Goal: Task Accomplishment & Management: Use online tool/utility

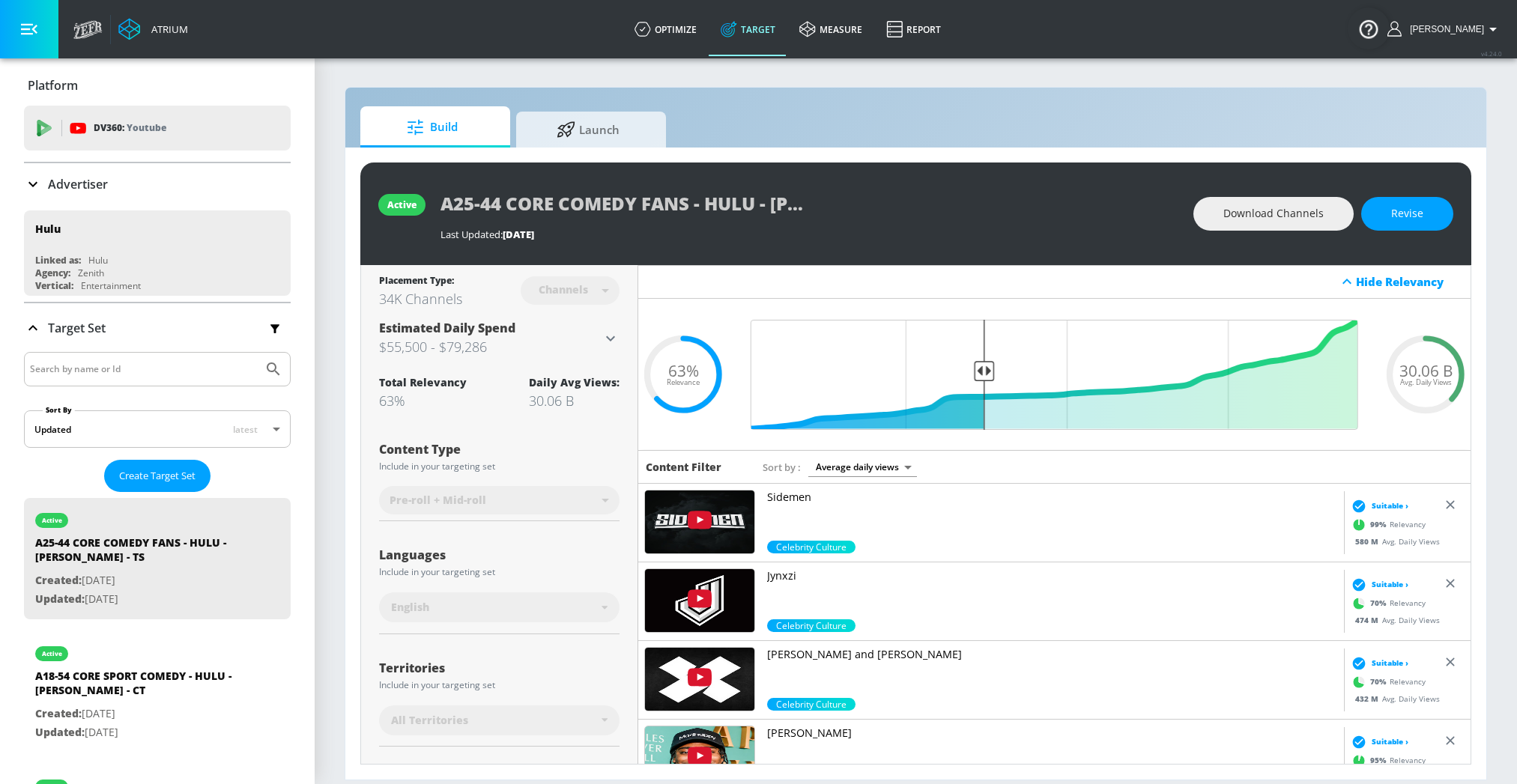
click at [84, 359] on input "Search by name or Id" at bounding box center [144, 369] width 227 height 20
click at [257, 353] on button "Submit Search" at bounding box center [273, 369] width 33 height 33
click at [41, 332] on icon at bounding box center [32, 327] width 18 height 18
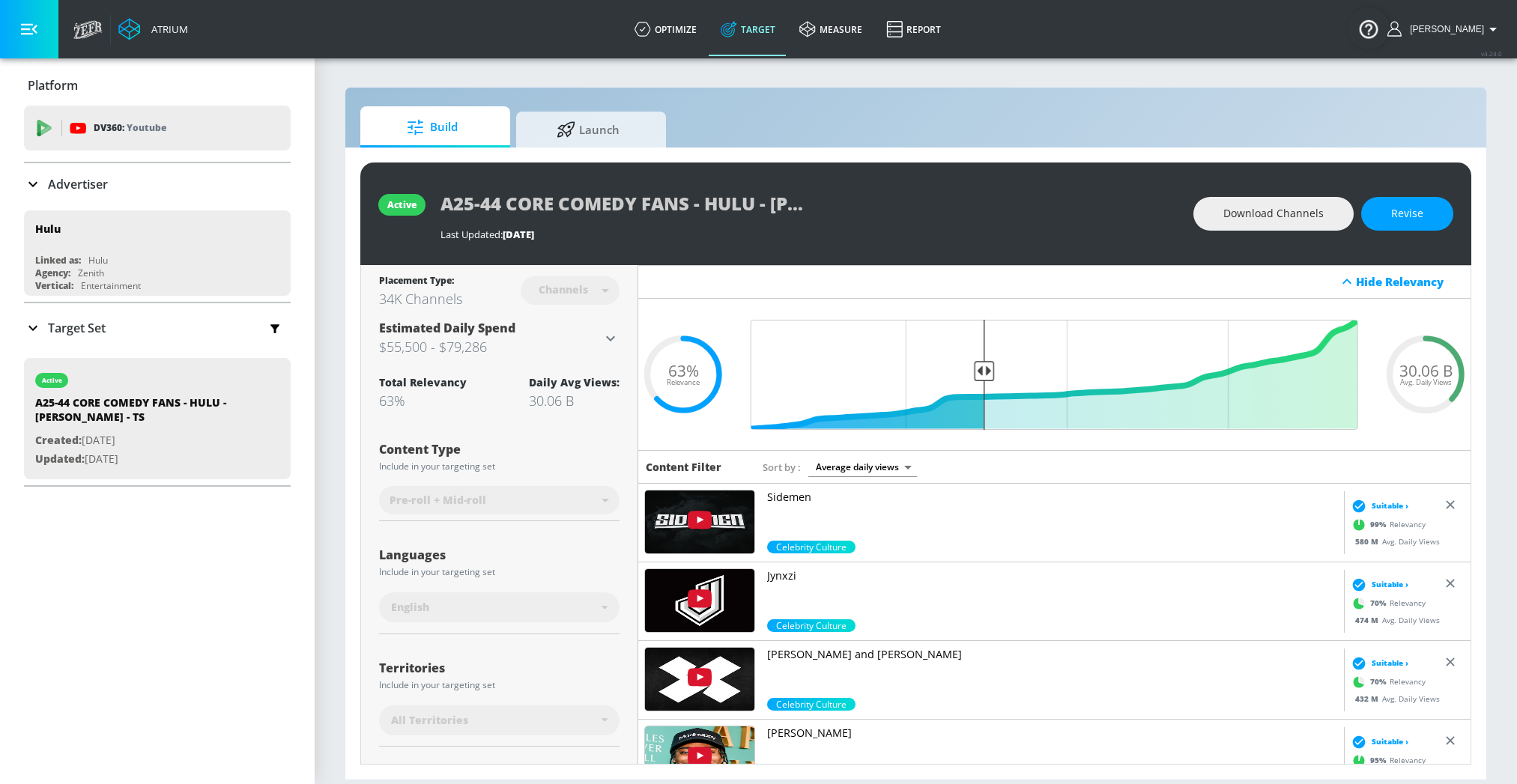
click at [44, 319] on div "Target Set" at bounding box center [64, 327] width 81 height 18
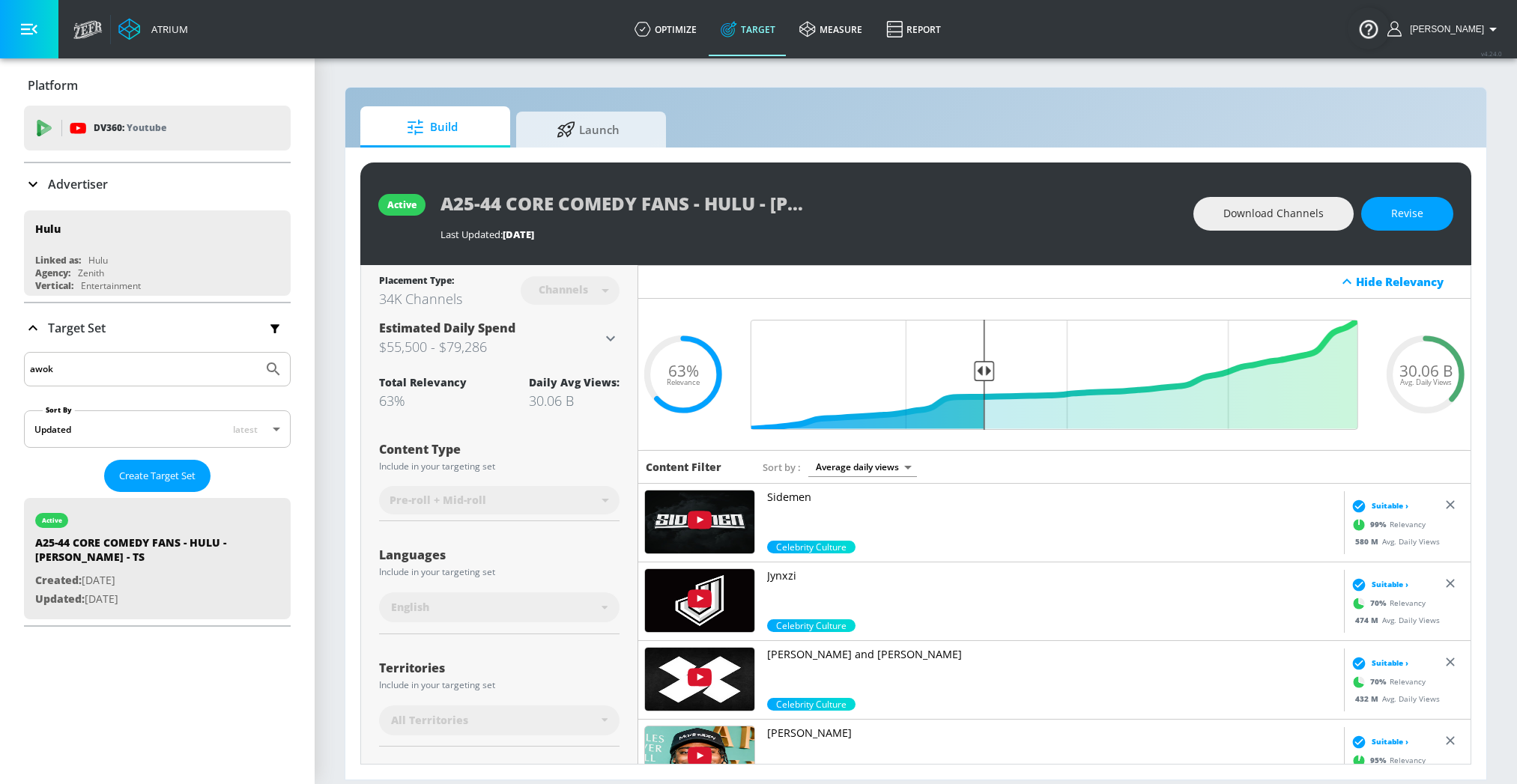
scroll to position [13, 0]
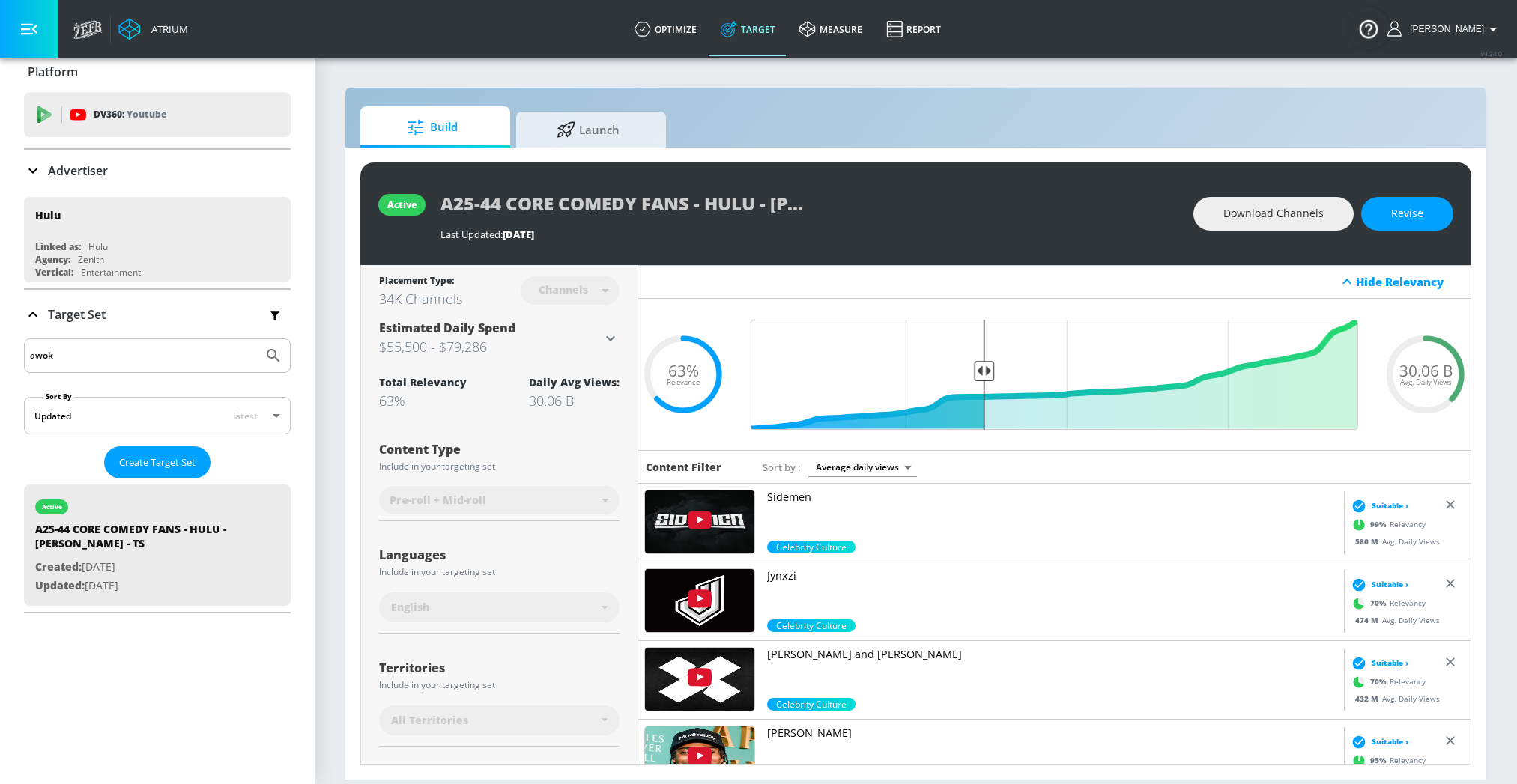
click at [53, 341] on div "awok" at bounding box center [157, 356] width 267 height 34
click at [53, 348] on input "awok" at bounding box center [144, 356] width 227 height 20
type input "a"
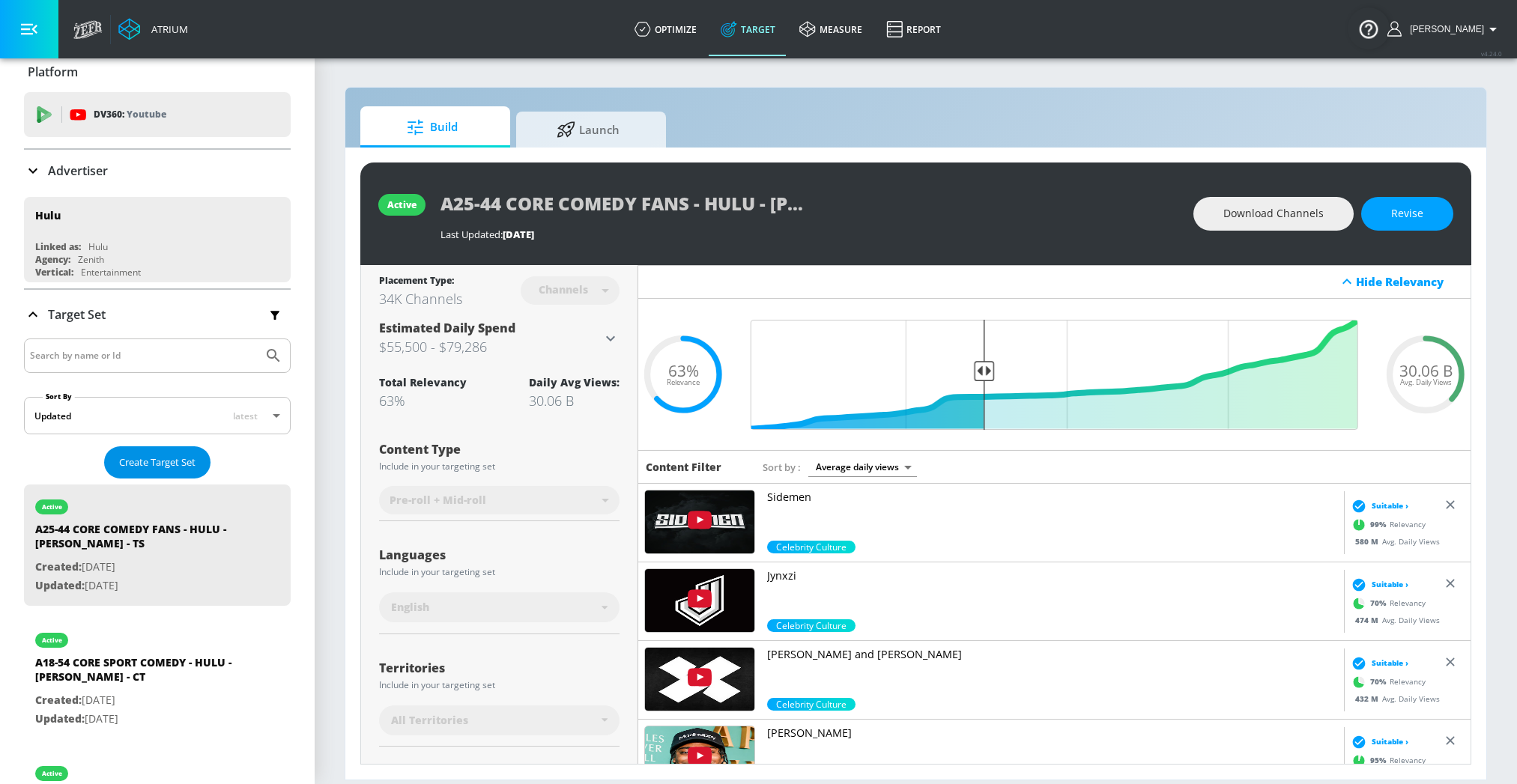
click at [131, 463] on span "Create Target Set" at bounding box center [157, 462] width 77 height 17
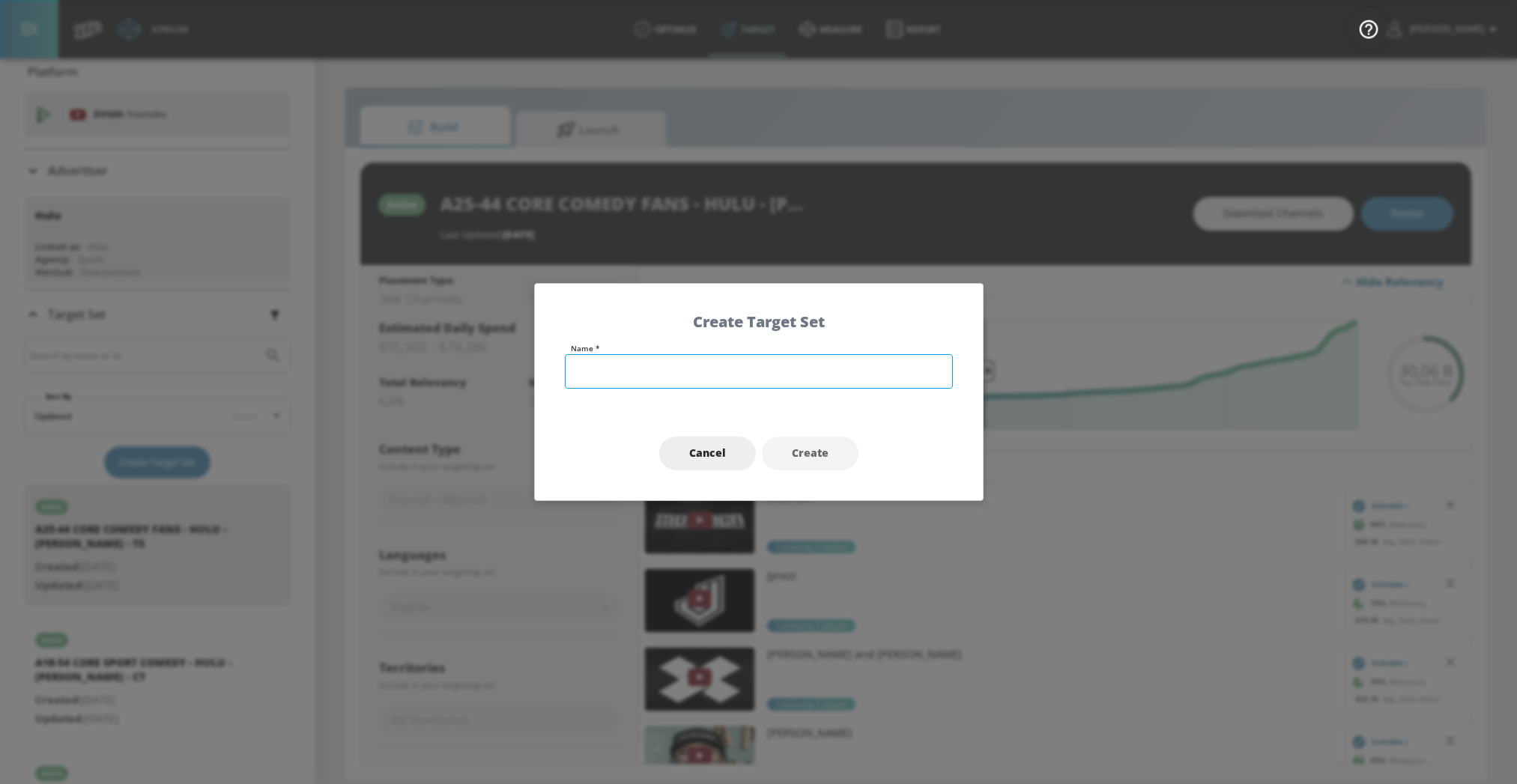
click at [718, 377] on input "text" at bounding box center [758, 372] width 388 height 34
click at [574, 373] on input "HA AWOK -" at bounding box center [758, 372] width 388 height 34
click at [576, 376] on input "18-54 HA AWOK -" at bounding box center [758, 372] width 388 height 34
click at [696, 370] on input "A18-54 HA AWOK -" at bounding box center [758, 372] width 388 height 34
drag, startPoint x: 677, startPoint y: 378, endPoint x: 779, endPoint y: 378, distance: 102.0
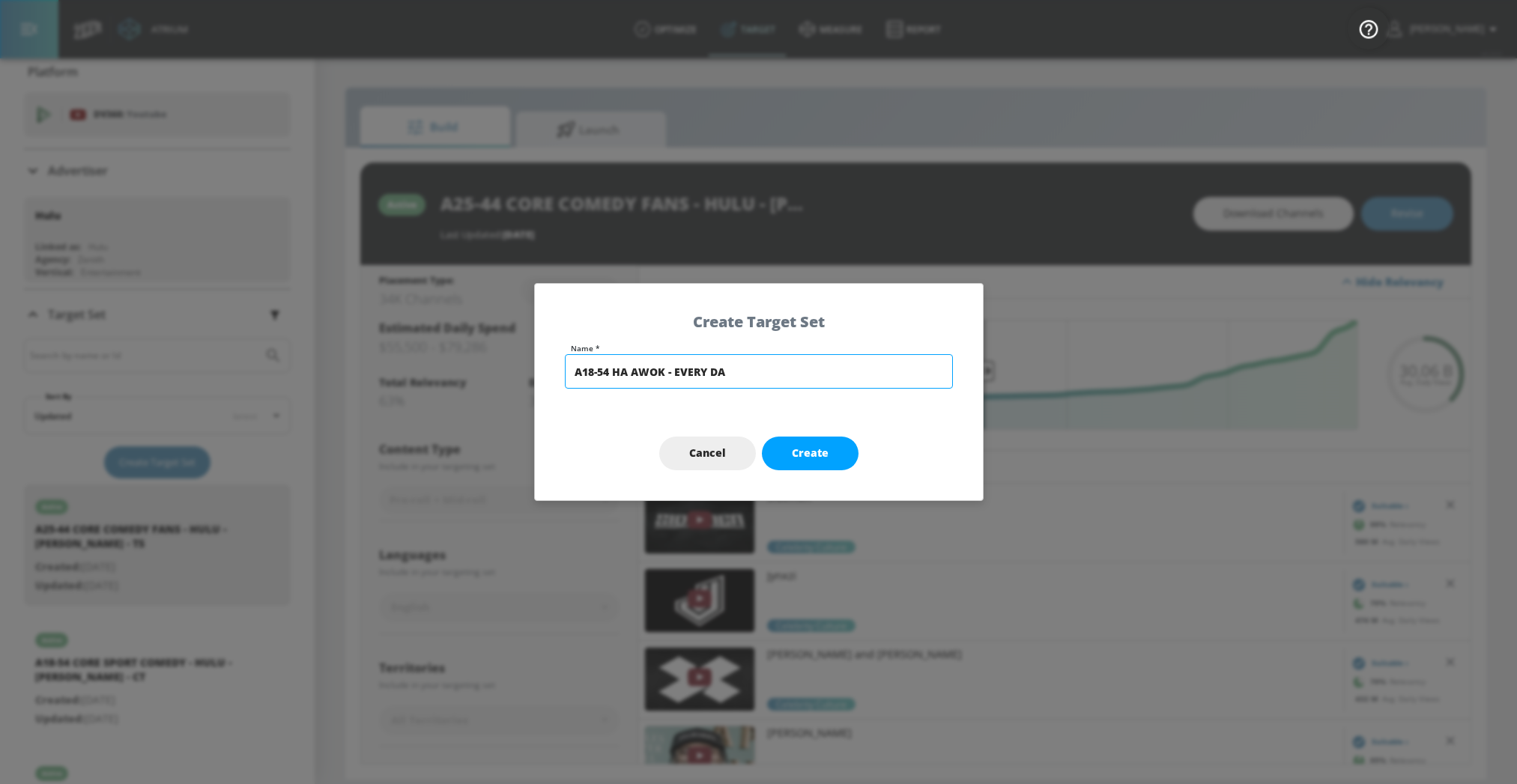
click at [779, 378] on input "A18-54 HA AWOK - EVERY DA" at bounding box center [758, 372] width 388 height 34
click at [704, 376] on input "A18-54 HA AWOK - HULU EVERY DAY -" at bounding box center [758, 372] width 388 height 34
click at [806, 385] on input "A18-54 HA AWOK - HULU - EVERY DAY -" at bounding box center [758, 372] width 388 height 34
type input "A18-54 HA AWOK - HULU - EVERY DAY - [GEOGRAPHIC_DATA]"
click at [805, 446] on span "Create" at bounding box center [810, 454] width 37 height 19
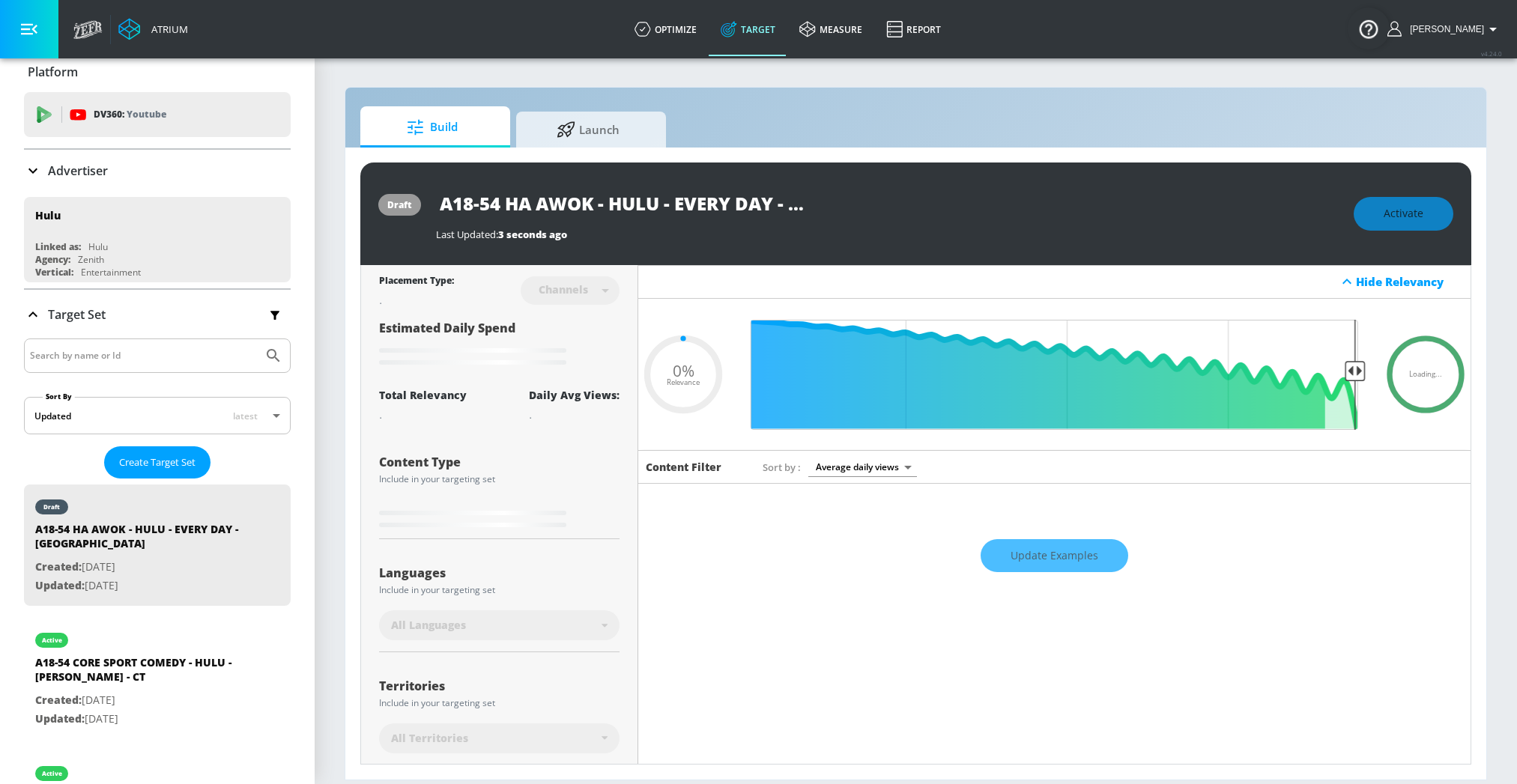
type input "A18-54 HA AWOK - HULU - EVERY DAY - [GEOGRAPHIC_DATA]"
click at [654, 223] on div "Last Updated: 13 seconds ago" at bounding box center [887, 231] width 902 height 21
drag, startPoint x: 915, startPoint y: 222, endPoint x: 1082, endPoint y: 221, distance: 167.0
click at [1082, 221] on div "A18-54 HA AWOK - HULU - EVERY DAY - CT Last Updated: 13 seconds ago" at bounding box center [887, 214] width 902 height 55
click at [683, 201] on input "A18-54 HA AWOK - HULU - EVERY DAY - [GEOGRAPHIC_DATA]" at bounding box center [623, 203] width 375 height 34
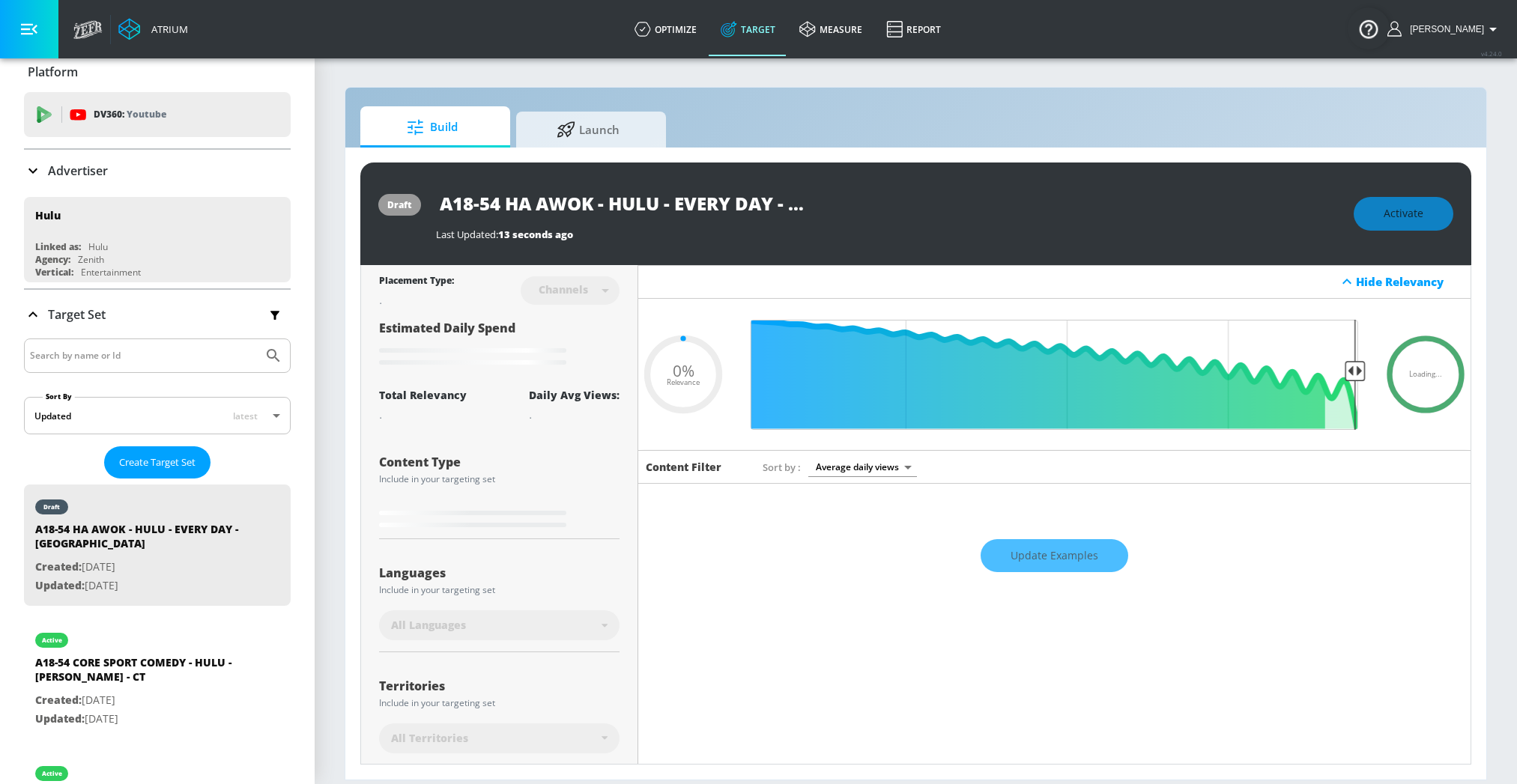
click at [887, 218] on div "A18-54 HA AWOK - HULU - EVERY DAY - [GEOGRAPHIC_DATA]" at bounding box center [887, 203] width 902 height 34
type input "0.6"
